Goal: Navigation & Orientation: Understand site structure

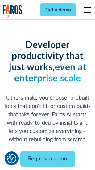
scroll to position [74, 0]
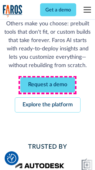
click at [47, 85] on link "Request a demo" at bounding box center [47, 84] width 55 height 15
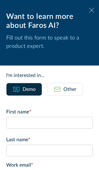
click at [89, 10] on icon at bounding box center [91, 10] width 5 height 5
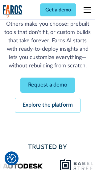
scroll to position [94, 0]
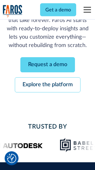
click at [47, 85] on link "Explore the platform" at bounding box center [48, 84] width 66 height 15
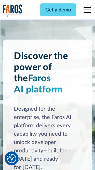
scroll to position [4696, 0]
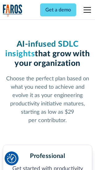
scroll to position [977, 0]
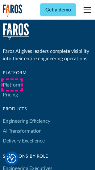
click at [12, 85] on link "Platform" at bounding box center [12, 85] width 19 height 10
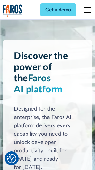
scroll to position [4894, 0]
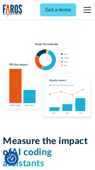
scroll to position [3849, 0]
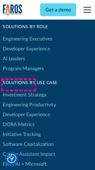
click at [18, 119] on link "DORA Metrics" at bounding box center [19, 124] width 32 height 10
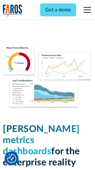
scroll to position [2730, 0]
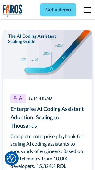
scroll to position [2808, 0]
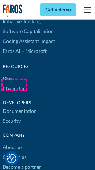
click at [14, 85] on link "Changelog" at bounding box center [14, 89] width 23 height 10
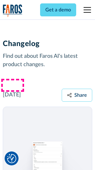
scroll to position [7560, 0]
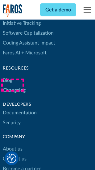
click at [12, 144] on link "About us" at bounding box center [13, 149] width 20 height 10
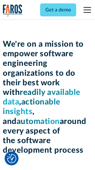
scroll to position [2132, 0]
